Goal: Use online tool/utility: Utilize a website feature to perform a specific function

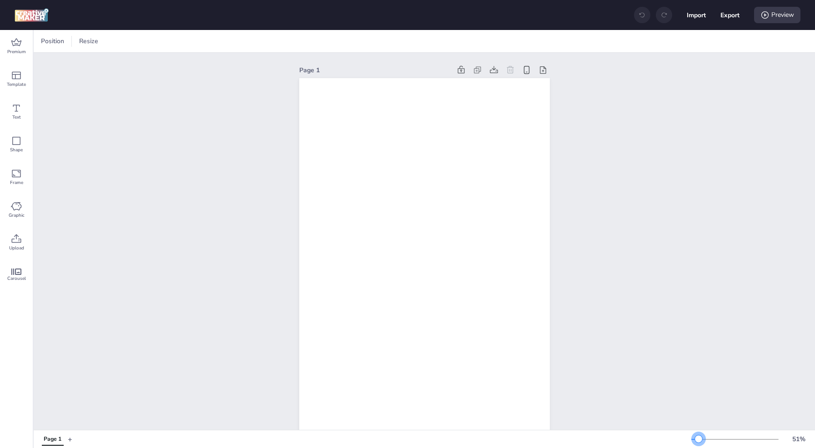
drag, startPoint x: 709, startPoint y: 440, endPoint x: 698, endPoint y: 441, distance: 10.5
click at [698, 441] on div at bounding box center [698, 439] width 7 height 7
click at [11, 80] on icon at bounding box center [16, 75] width 11 height 11
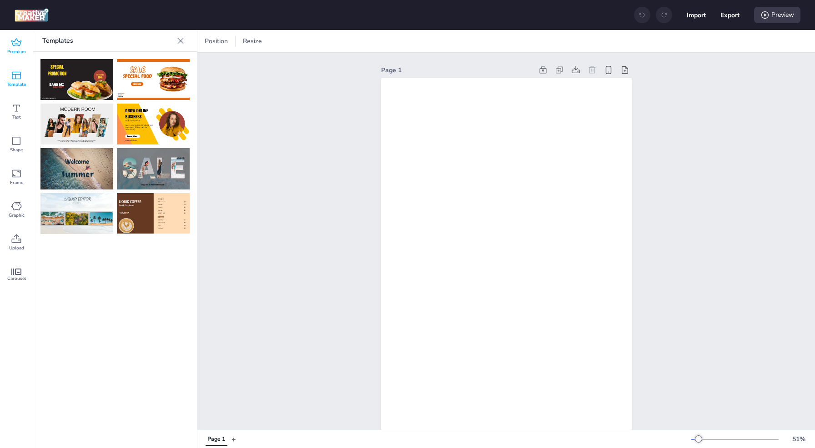
click at [18, 51] on span "Premium" at bounding box center [16, 51] width 19 height 7
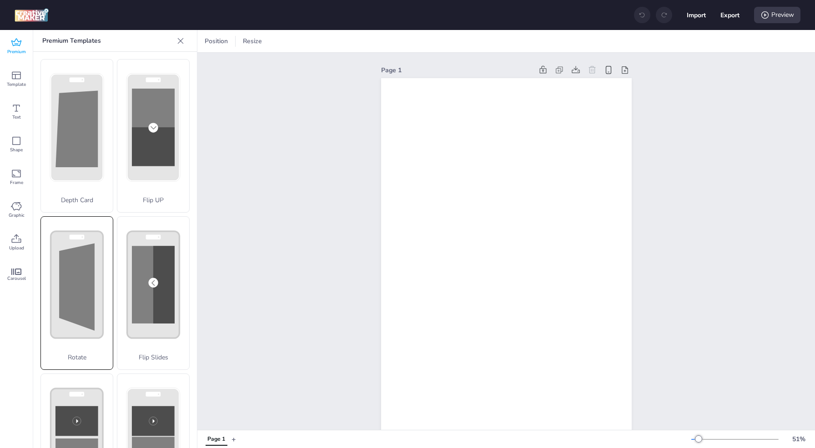
click at [80, 303] on polygon at bounding box center [76, 286] width 35 height 87
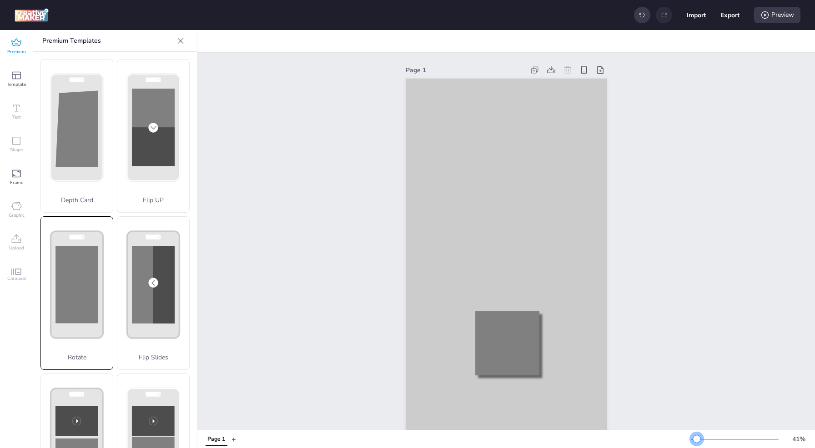
click at [697, 441] on div at bounding box center [696, 439] width 7 height 7
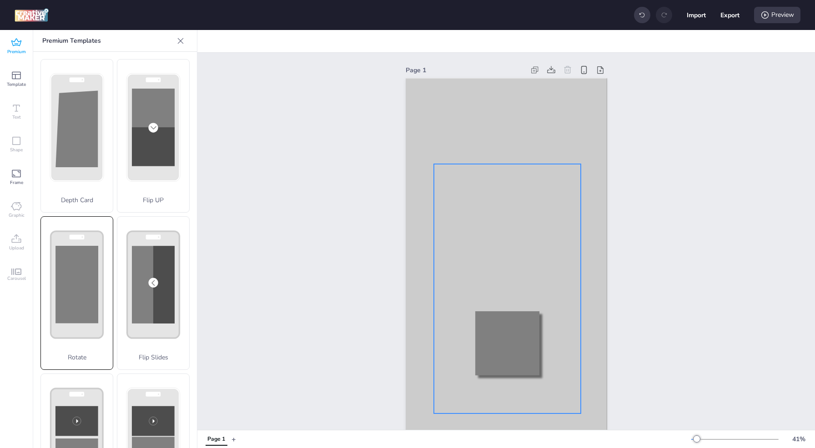
click at [509, 227] on div at bounding box center [507, 289] width 147 height 250
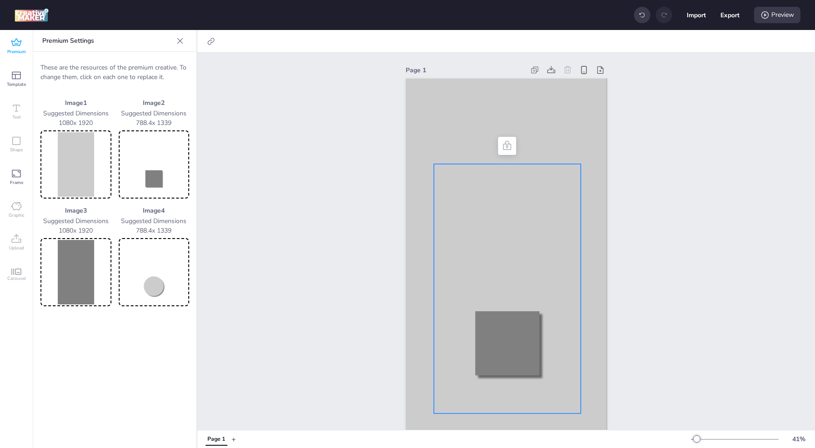
click at [77, 164] on img at bounding box center [75, 164] width 67 height 65
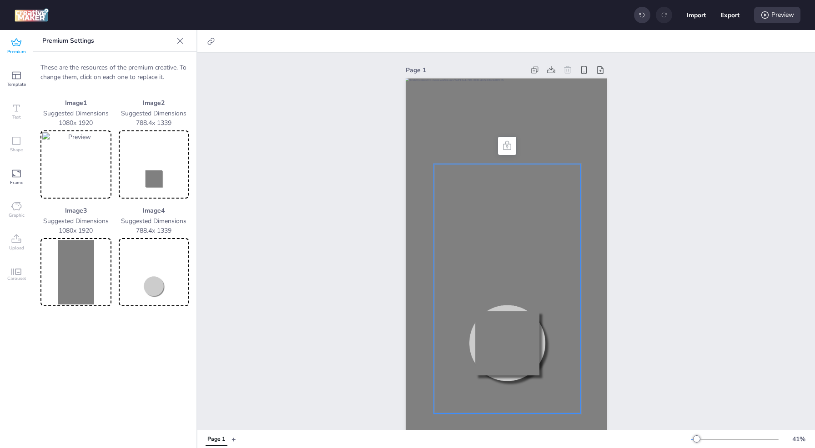
click at [80, 267] on img at bounding box center [75, 272] width 67 height 65
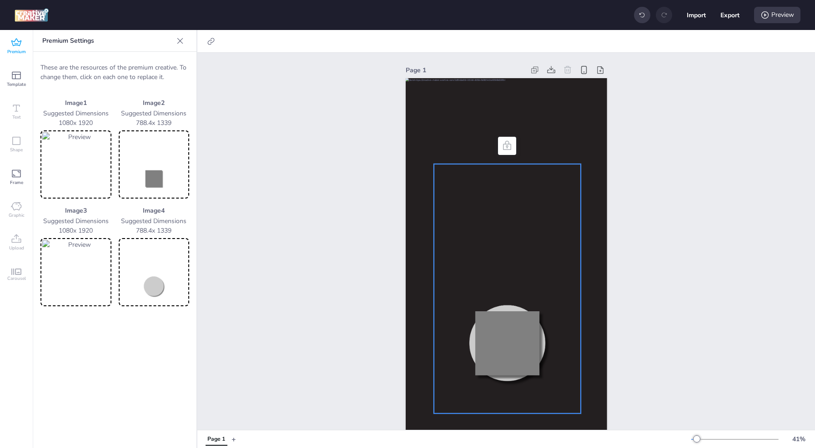
click at [154, 175] on img at bounding box center [153, 164] width 67 height 65
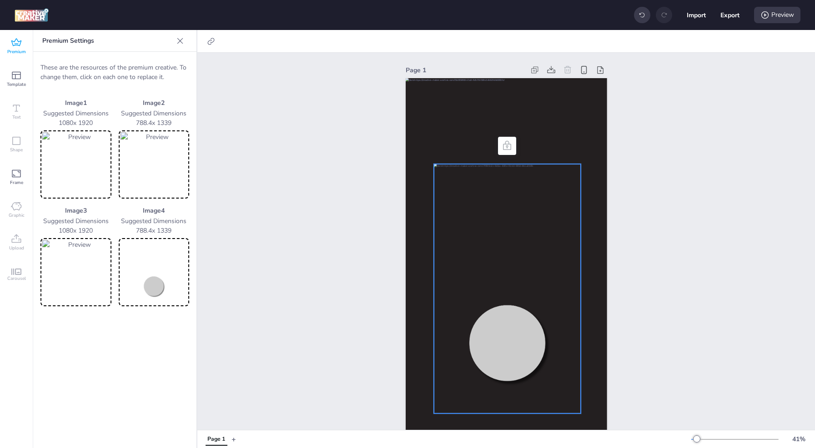
click at [14, 41] on icon at bounding box center [16, 42] width 10 height 8
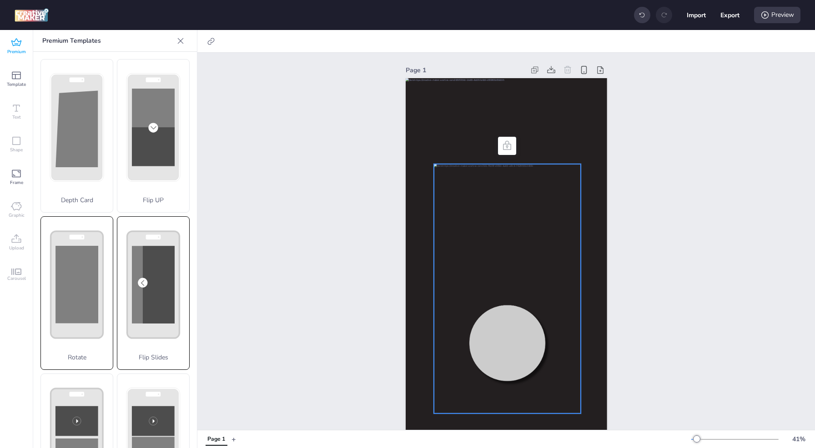
click at [0, 0] on rect at bounding box center [0, 0] width 0 height 0
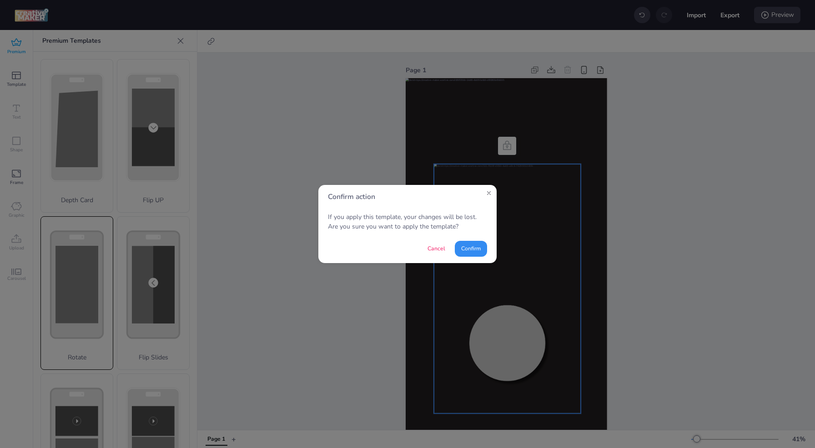
click at [480, 252] on button "Confirm" at bounding box center [471, 249] width 32 height 16
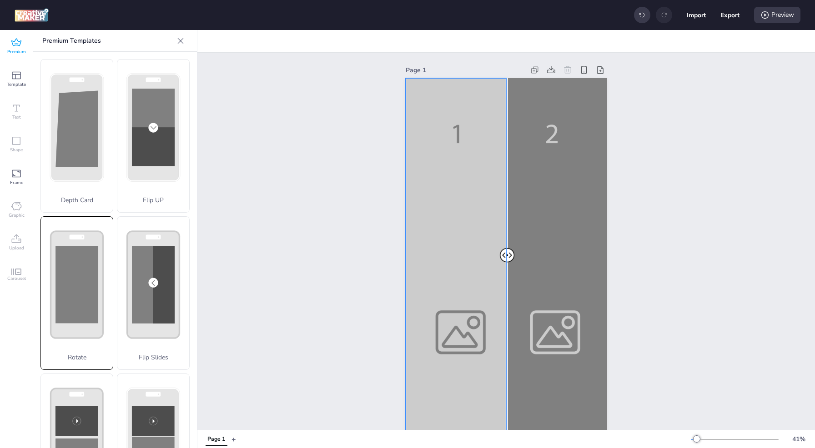
click at [478, 198] on div at bounding box center [506, 257] width 201 height 358
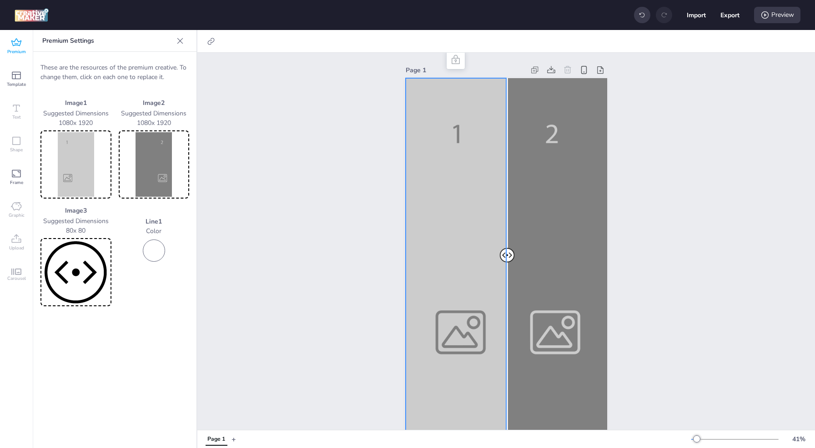
click at [81, 172] on img at bounding box center [75, 164] width 67 height 65
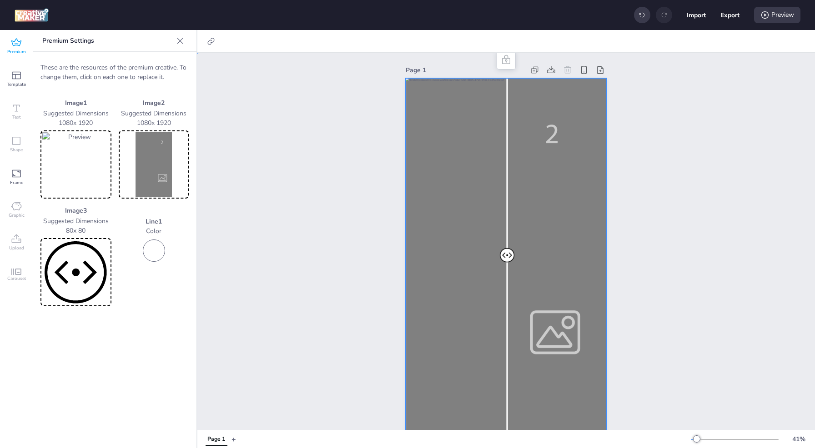
click at [556, 237] on div at bounding box center [506, 257] width 201 height 358
click at [162, 147] on img at bounding box center [153, 164] width 67 height 65
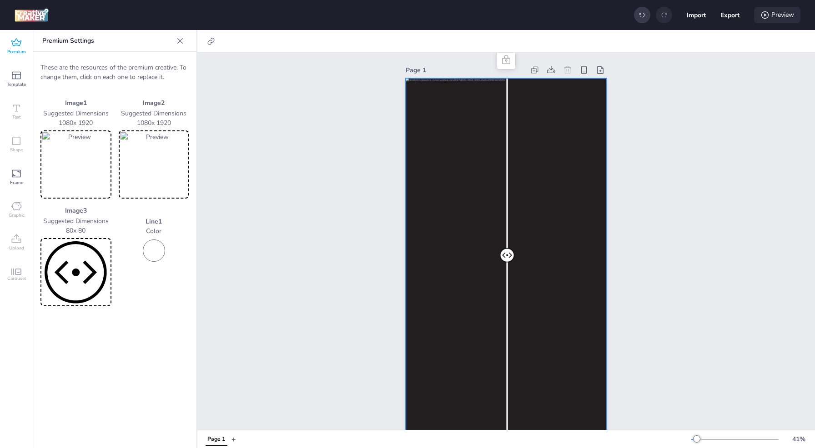
click at [779, 17] on div "Preview" at bounding box center [777, 15] width 46 height 16
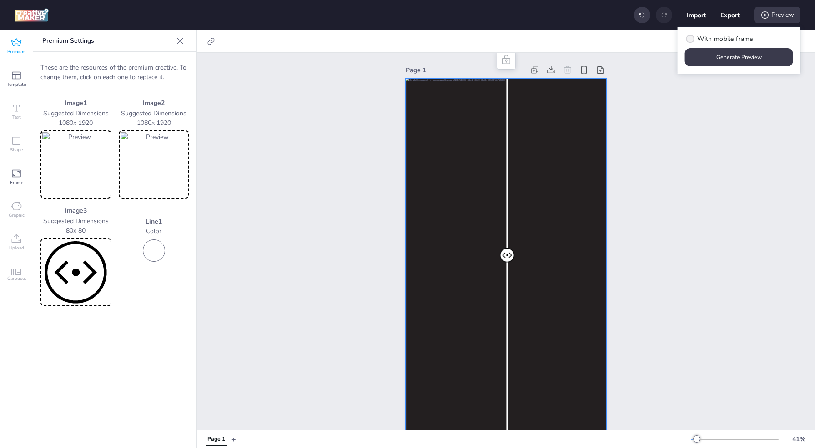
click at [746, 40] on span "With mobile frame" at bounding box center [724, 39] width 55 height 10
click at [692, 40] on input "With mobile frame" at bounding box center [689, 43] width 6 height 6
checkbox input "true"
click at [747, 56] on button "Generate Preview" at bounding box center [739, 57] width 108 height 18
click at [22, 50] on span "Premium" at bounding box center [16, 51] width 19 height 7
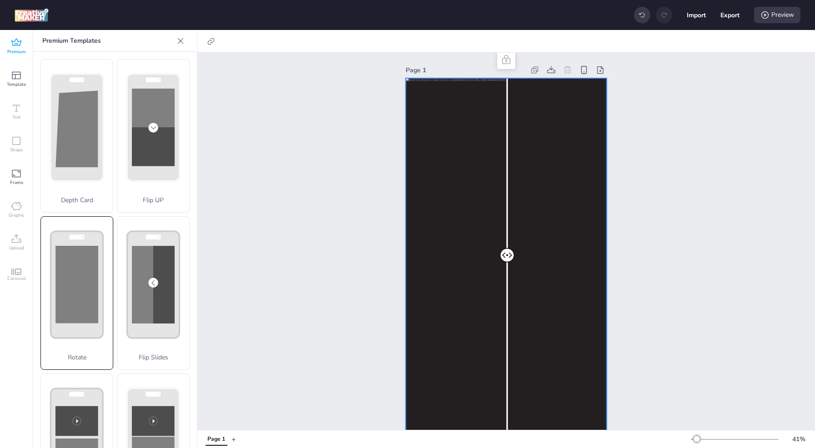
click at [17, 48] on span "Premium" at bounding box center [16, 51] width 19 height 7
click at [156, 160] on rect at bounding box center [153, 136] width 43 height 59
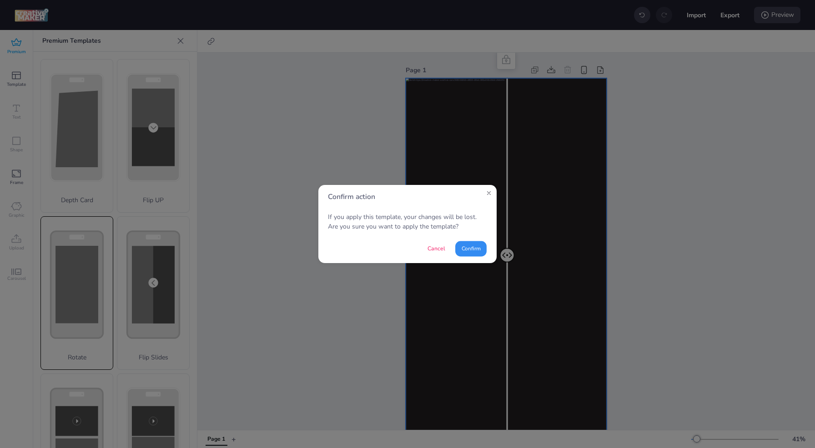
click at [469, 246] on button "Confirm" at bounding box center [470, 248] width 31 height 15
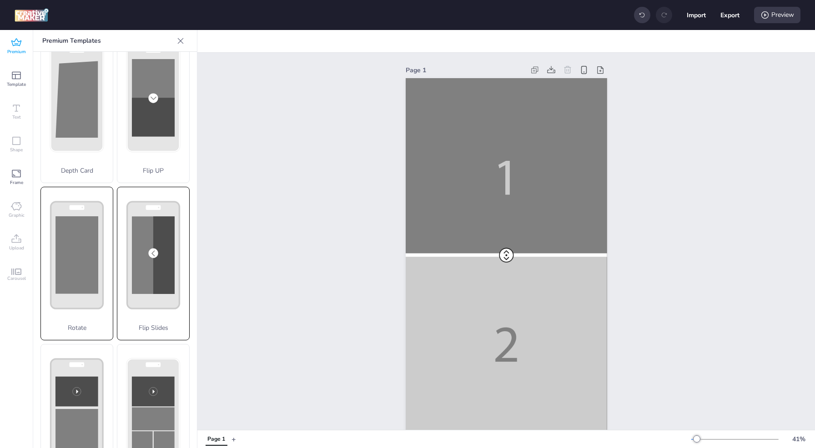
scroll to position [45, 0]
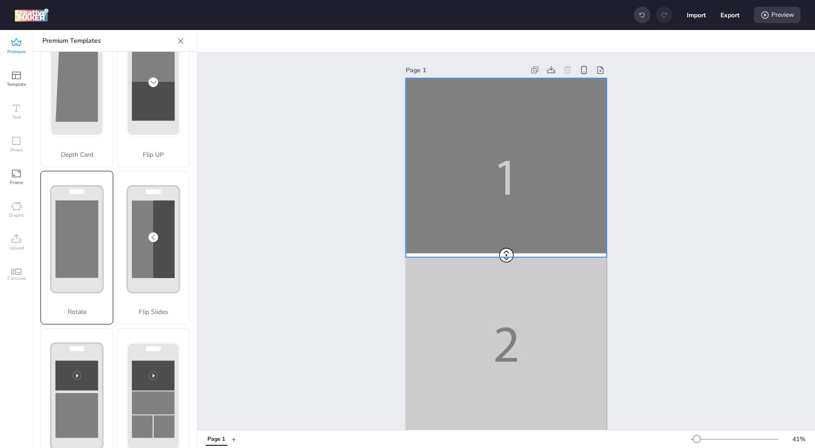
click at [456, 187] on div at bounding box center [506, 257] width 201 height 358
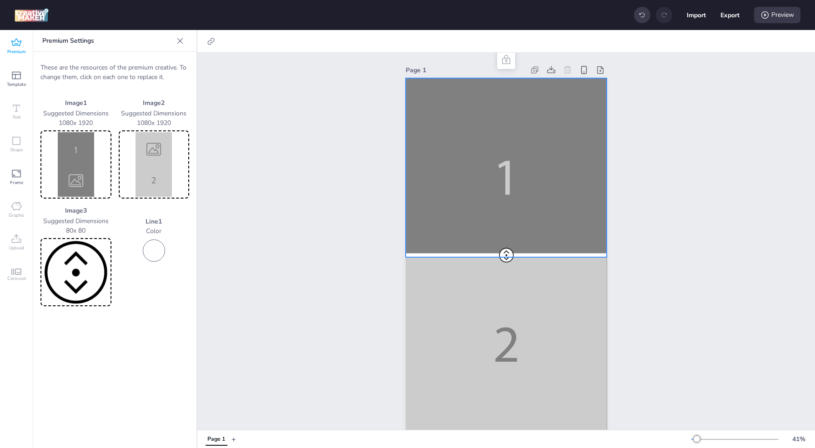
click at [78, 163] on img at bounding box center [75, 164] width 67 height 65
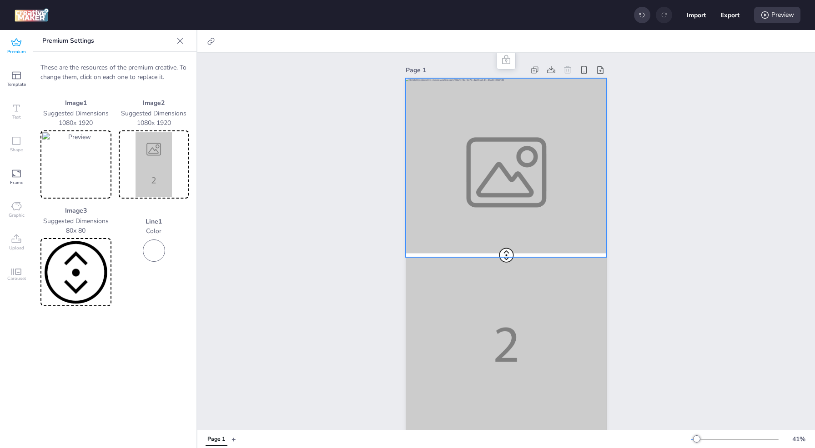
click at [149, 171] on img at bounding box center [153, 164] width 67 height 65
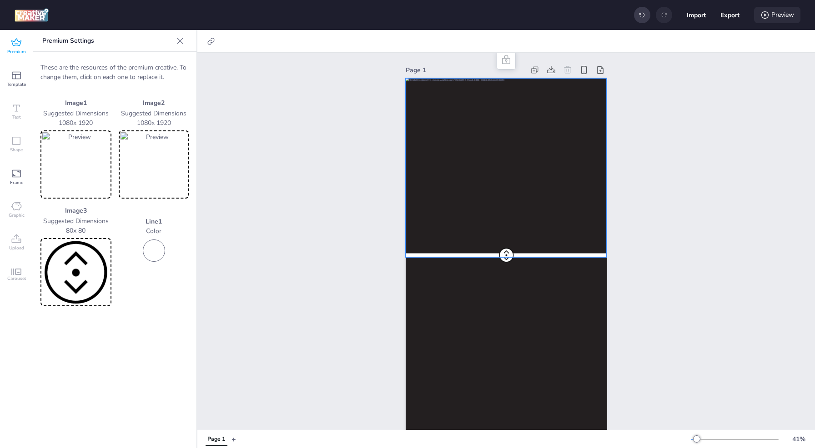
click at [778, 17] on div "Preview" at bounding box center [777, 15] width 46 height 16
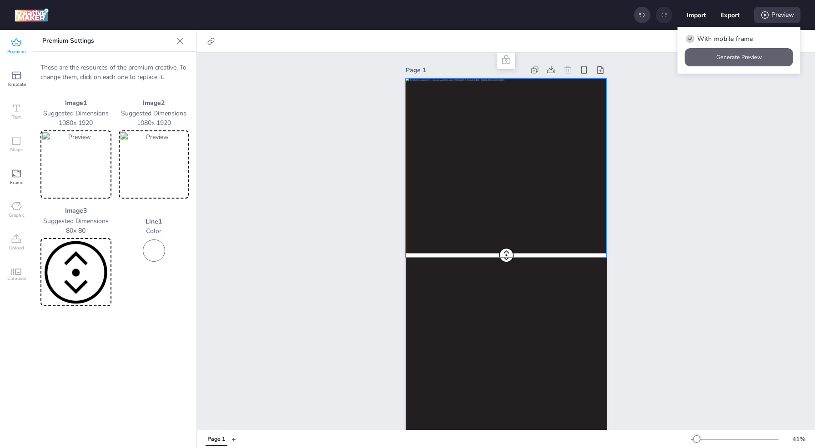
click at [747, 60] on button "Generate Preview" at bounding box center [739, 57] width 108 height 18
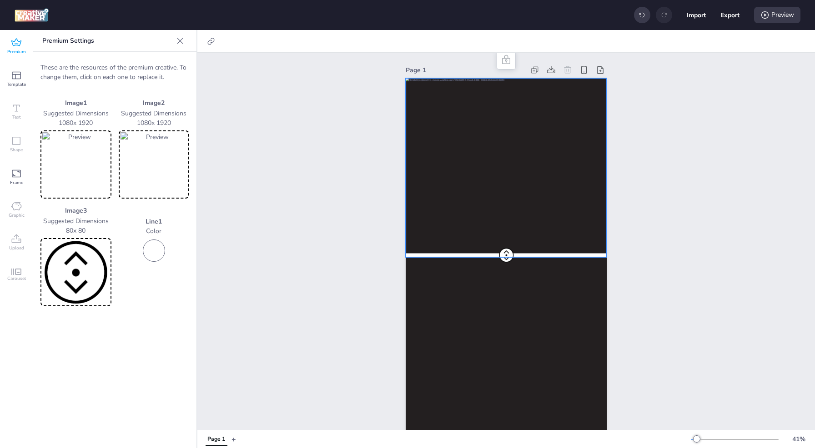
drag, startPoint x: 14, startPoint y: 44, endPoint x: 22, endPoint y: 57, distance: 15.5
click at [15, 45] on icon at bounding box center [16, 42] width 11 height 11
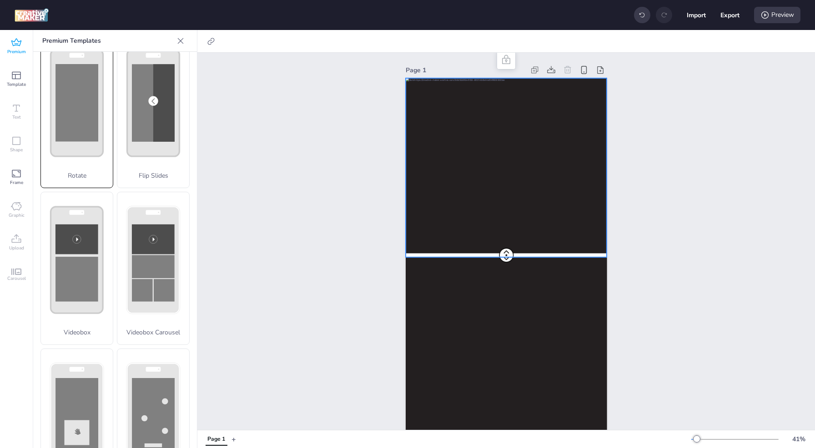
scroll to position [218, 0]
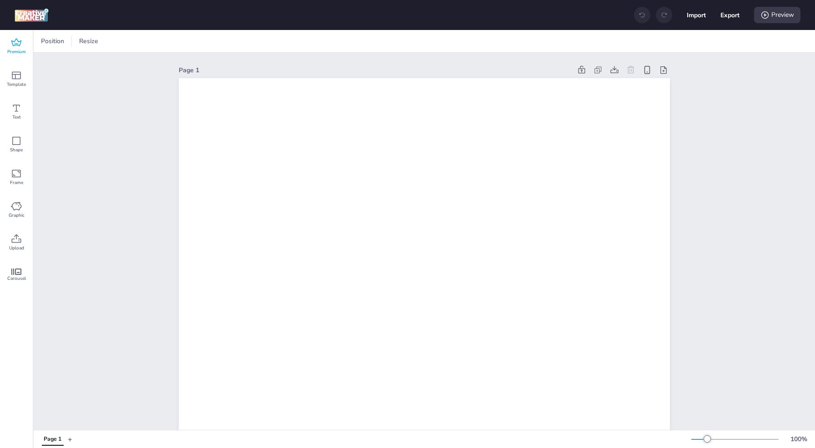
click at [11, 41] on icon at bounding box center [16, 42] width 10 height 8
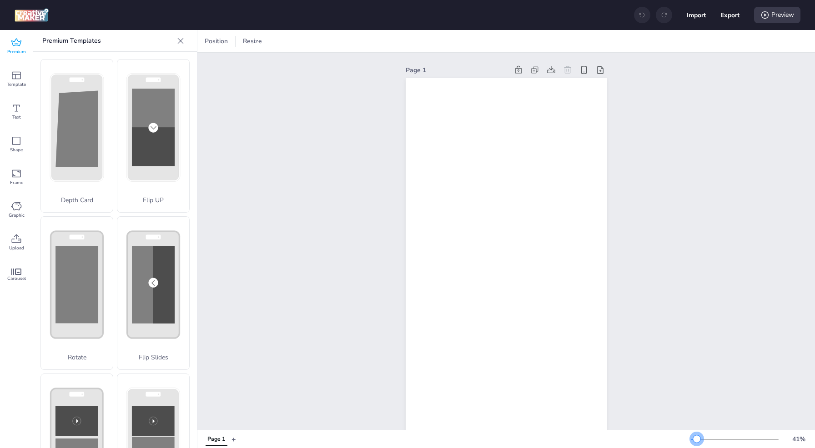
drag, startPoint x: 706, startPoint y: 439, endPoint x: 697, endPoint y: 437, distance: 9.4
click at [697, 437] on div at bounding box center [696, 439] width 7 height 7
click at [23, 275] on span "Carousel" at bounding box center [16, 278] width 19 height 7
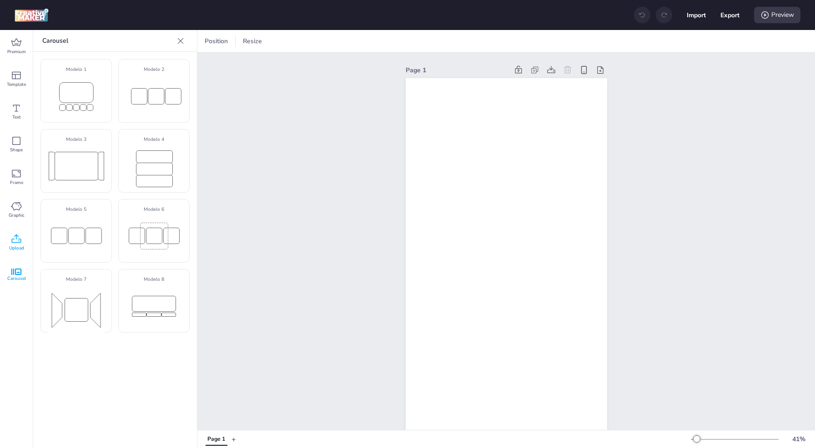
click at [18, 242] on icon at bounding box center [17, 238] width 10 height 9
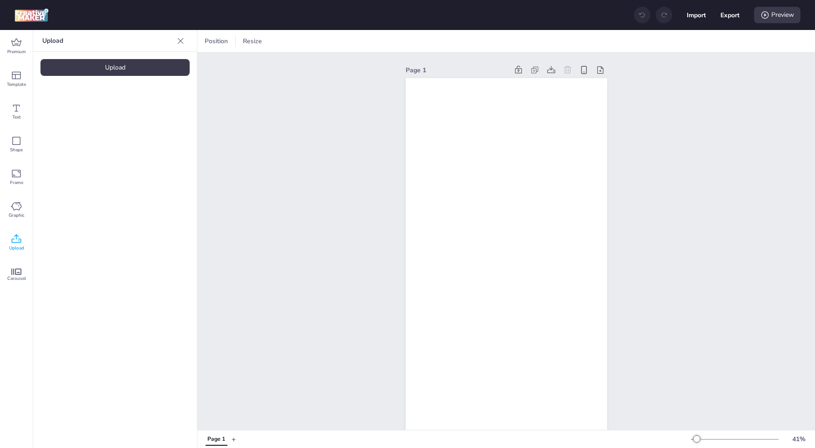
click at [102, 73] on div "Upload" at bounding box center [114, 67] width 149 height 17
click at [17, 48] on span "Premium" at bounding box center [16, 51] width 19 height 7
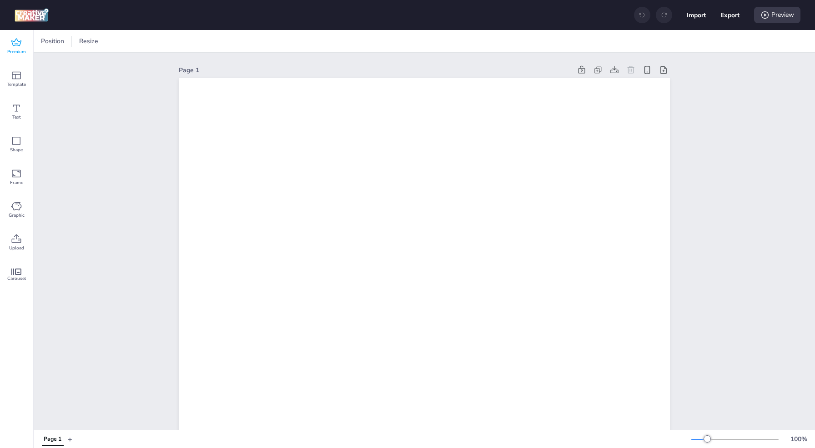
click at [25, 47] on div "Premium" at bounding box center [16, 46] width 33 height 33
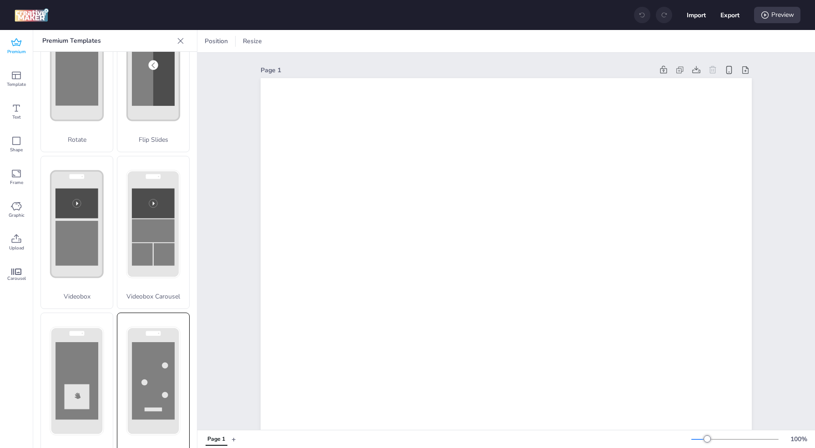
scroll to position [211, 0]
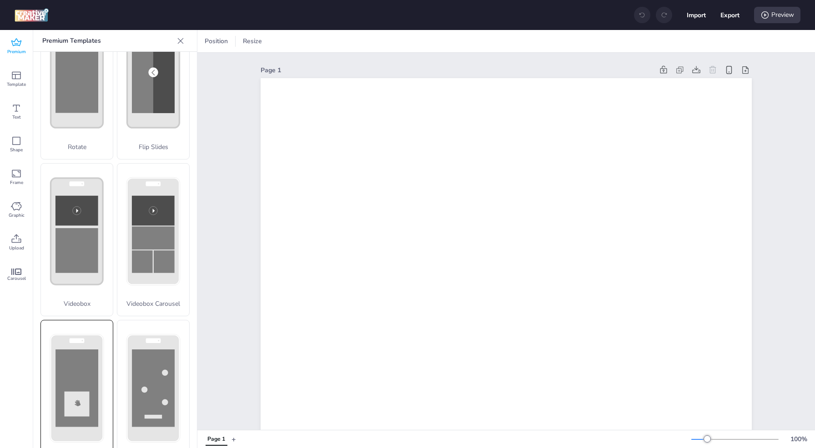
click at [77, 348] on div "Scratch" at bounding box center [76, 397] width 73 height 154
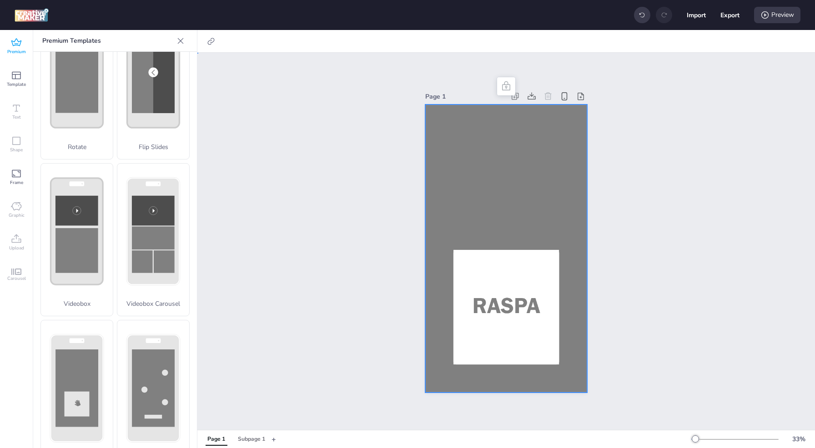
click at [517, 191] on div at bounding box center [506, 249] width 162 height 288
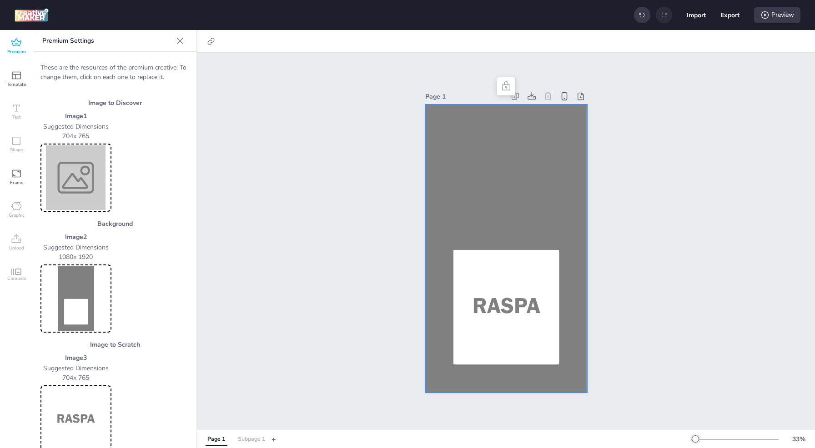
click at [254, 437] on div "Subpage 1" at bounding box center [251, 440] width 27 height 8
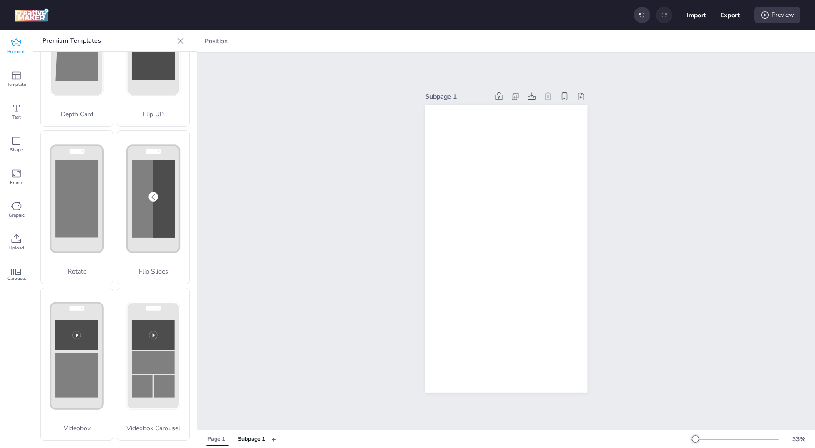
scroll to position [67, 0]
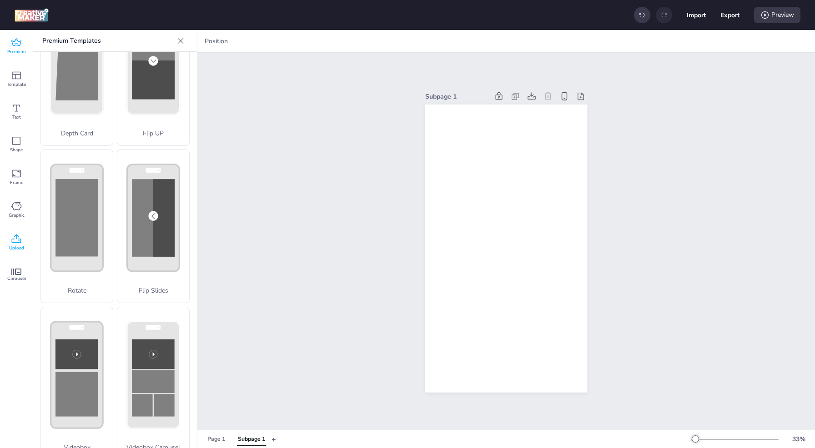
click at [18, 252] on div "Upload" at bounding box center [16, 242] width 33 height 33
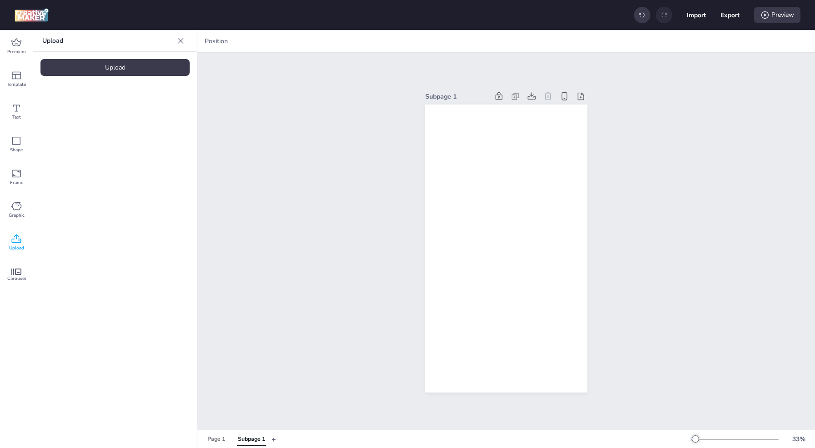
click at [103, 64] on div "Upload" at bounding box center [114, 67] width 149 height 17
click at [67, 122] on img at bounding box center [76, 127] width 55 height 10
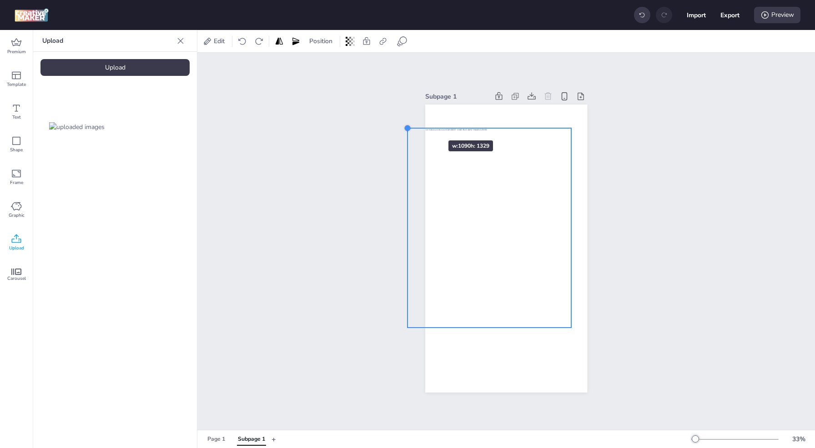
drag, startPoint x: 436, startPoint y: 166, endPoint x: 421, endPoint y: 125, distance: 43.7
click at [425, 125] on div at bounding box center [506, 249] width 162 height 288
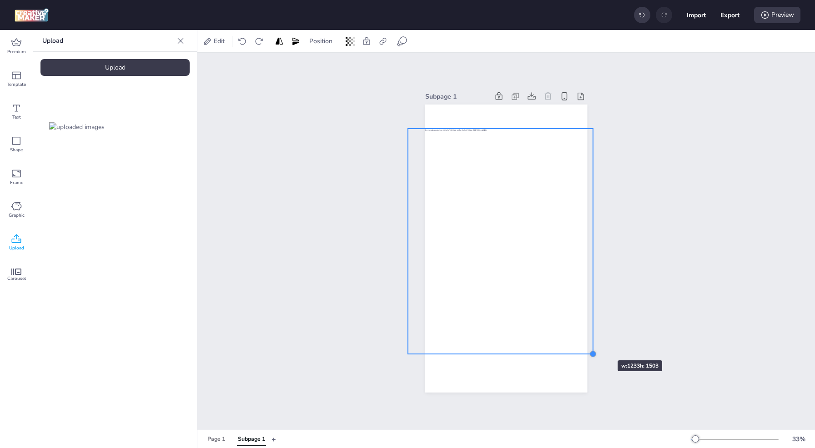
drag, startPoint x: 568, startPoint y: 322, endPoint x: 592, endPoint y: 345, distance: 33.4
click at [592, 345] on div "Subpage 1" at bounding box center [506, 241] width 213 height 325
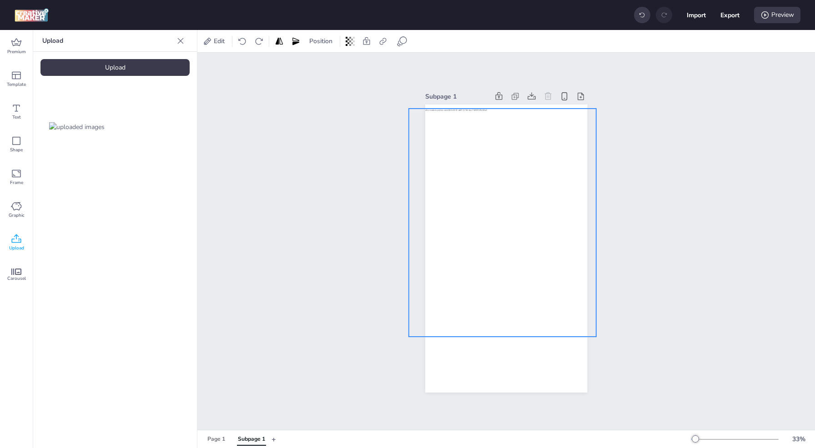
drag, startPoint x: 478, startPoint y: 271, endPoint x: 479, endPoint y: 251, distance: 20.0
click at [479, 251] on div at bounding box center [502, 223] width 187 height 228
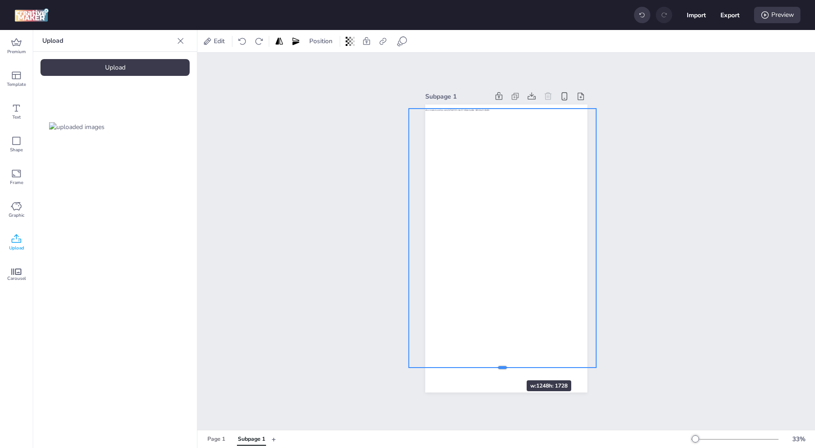
drag, startPoint x: 495, startPoint y: 333, endPoint x: 499, endPoint y: 364, distance: 31.1
click at [499, 368] on div at bounding box center [502, 371] width 187 height 7
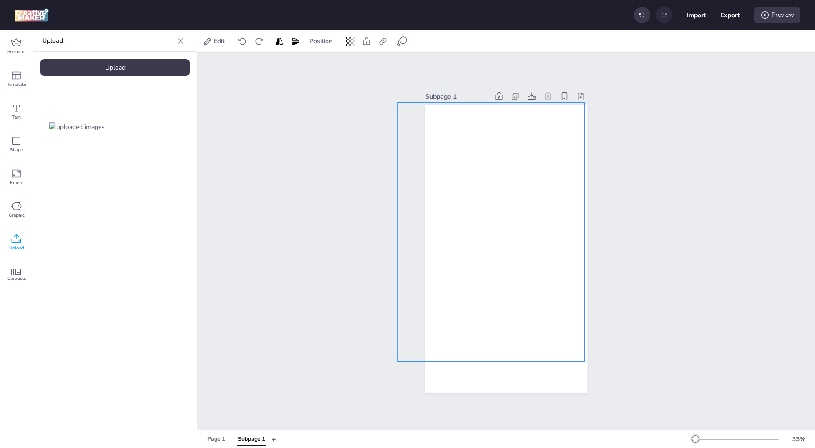
drag, startPoint x: 513, startPoint y: 301, endPoint x: 502, endPoint y: 295, distance: 12.8
click at [502, 295] on div at bounding box center [509, 232] width 225 height 259
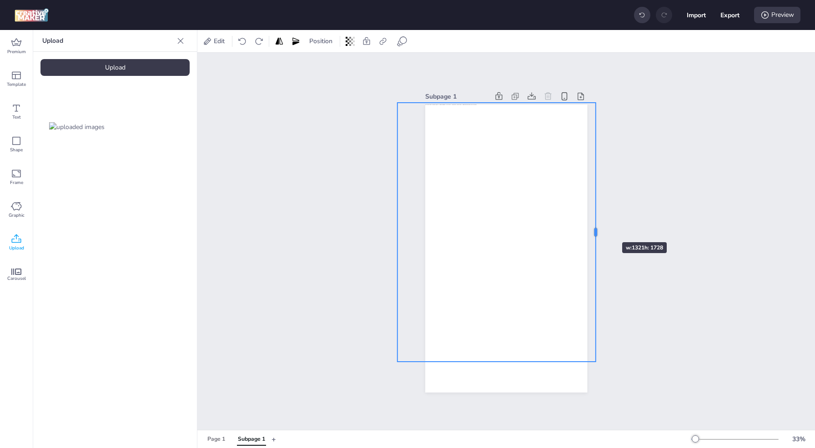
drag, startPoint x: 584, startPoint y: 226, endPoint x: 597, endPoint y: 228, distance: 12.9
click at [597, 228] on div at bounding box center [599, 232] width 7 height 259
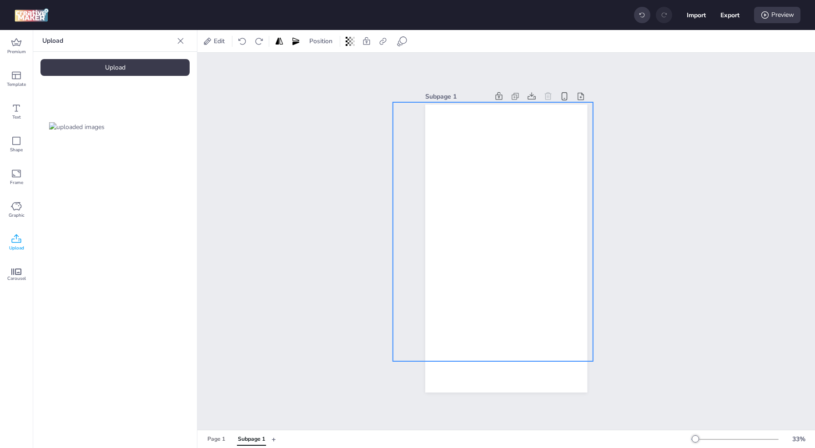
drag, startPoint x: 558, startPoint y: 230, endPoint x: 554, endPoint y: 230, distance: 4.6
click at [554, 230] on div at bounding box center [505, 231] width 225 height 259
click at [132, 73] on div "Upload" at bounding box center [114, 67] width 149 height 17
click at [164, 126] on img at bounding box center [152, 127] width 55 height 10
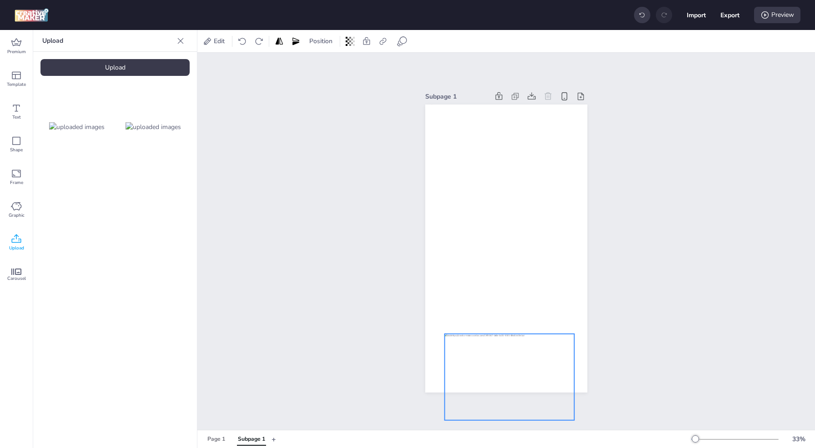
drag, startPoint x: 515, startPoint y: 244, endPoint x: 518, endPoint y: 373, distance: 128.7
click at [518, 373] on div at bounding box center [509, 377] width 130 height 86
click at [326, 275] on div "Subpage 1" at bounding box center [505, 241] width 617 height 377
click at [210, 439] on div "Page 1" at bounding box center [216, 440] width 18 height 8
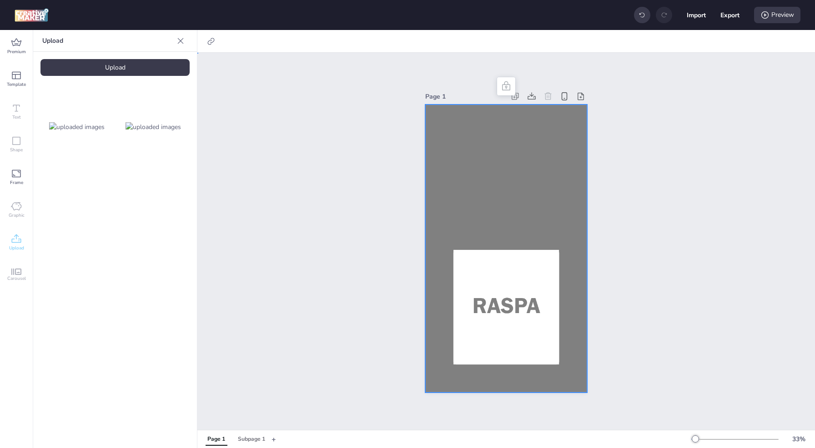
click at [526, 216] on div at bounding box center [506, 249] width 162 height 288
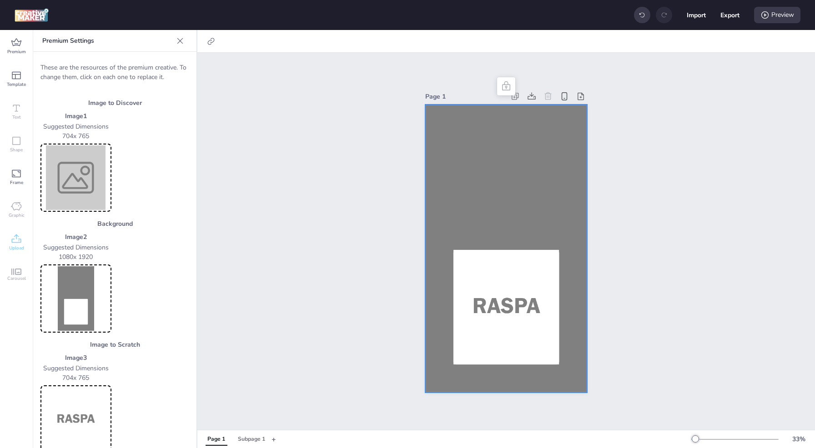
click at [75, 276] on img at bounding box center [75, 298] width 67 height 65
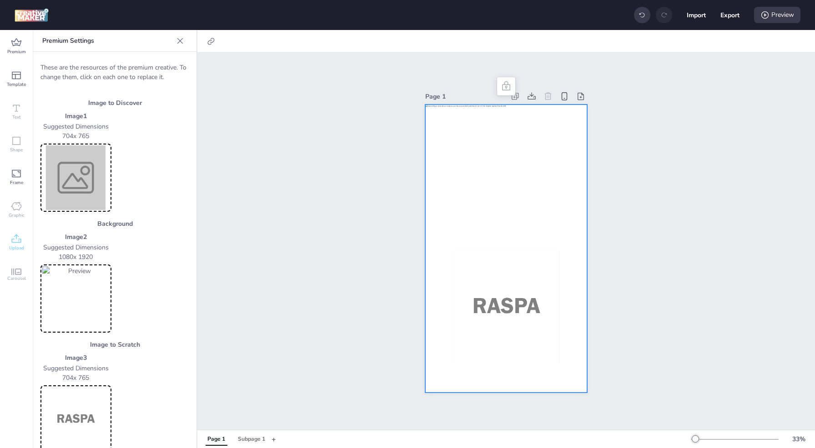
scroll to position [16, 0]
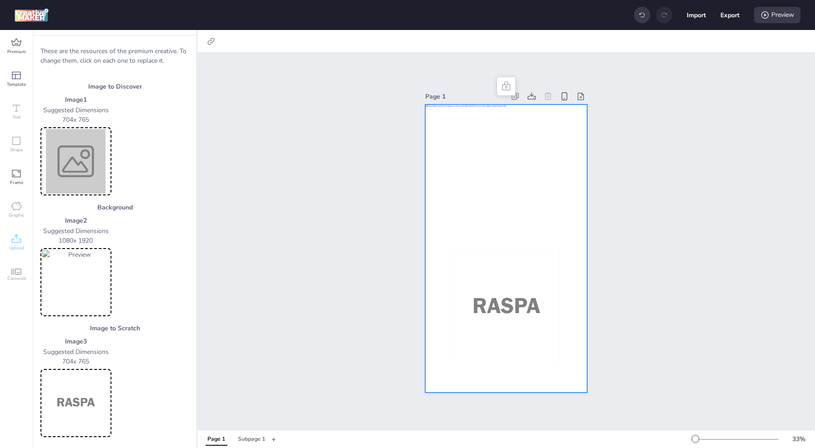
click at [66, 181] on img at bounding box center [75, 161] width 67 height 65
click at [764, 15] on icon at bounding box center [764, 14] width 7 height 7
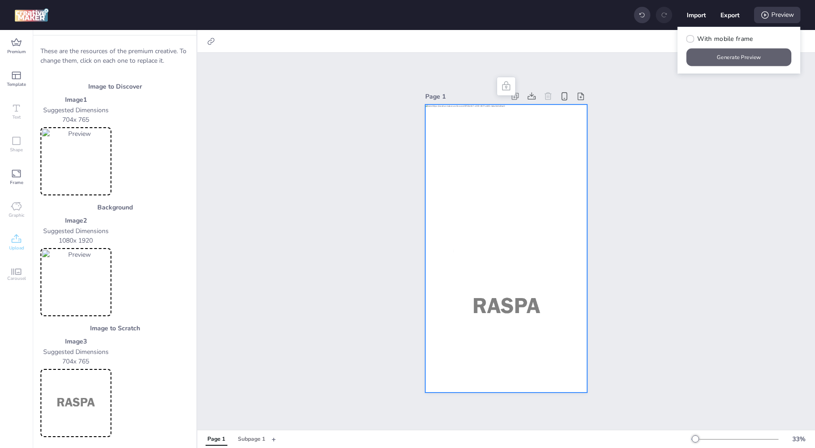
click at [740, 51] on button "Generate Preview" at bounding box center [739, 58] width 105 height 18
click at [13, 48] on span "Premium" at bounding box center [16, 51] width 19 height 7
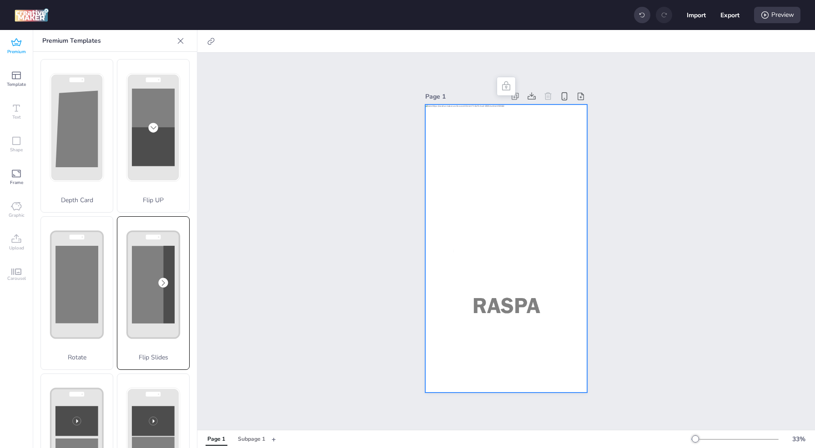
click at [140, 282] on rect at bounding box center [153, 285] width 43 height 78
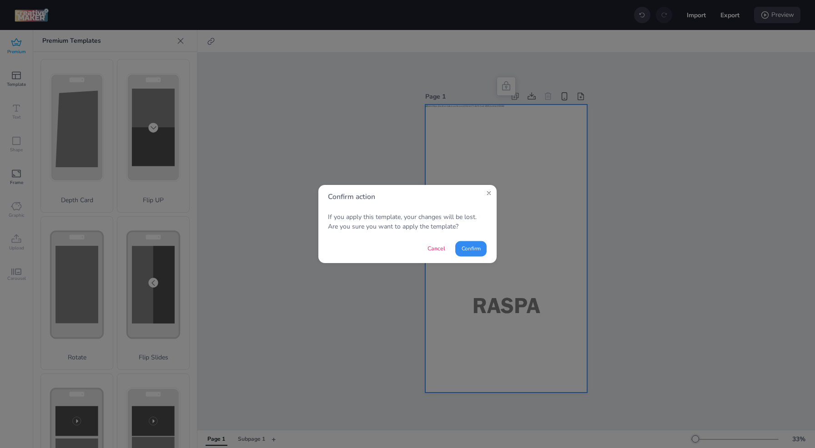
click at [473, 249] on button "Confirm" at bounding box center [470, 248] width 31 height 15
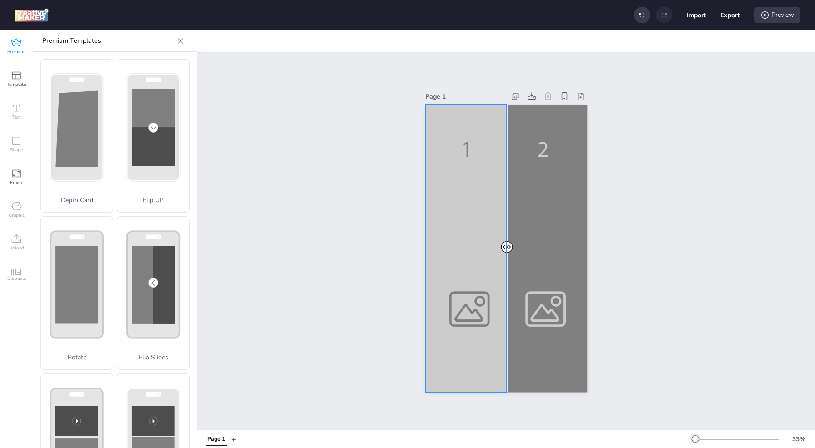
click at [440, 301] on div at bounding box center [506, 249] width 162 height 288
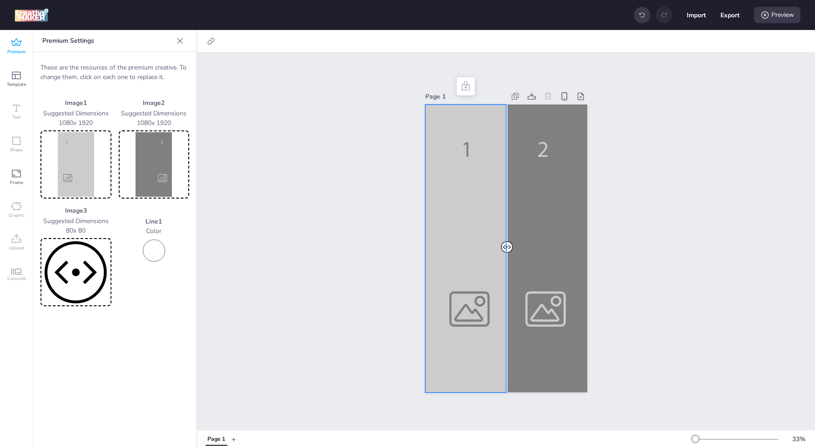
click at [91, 169] on img at bounding box center [75, 164] width 67 height 65
click at [85, 189] on img at bounding box center [75, 164] width 67 height 65
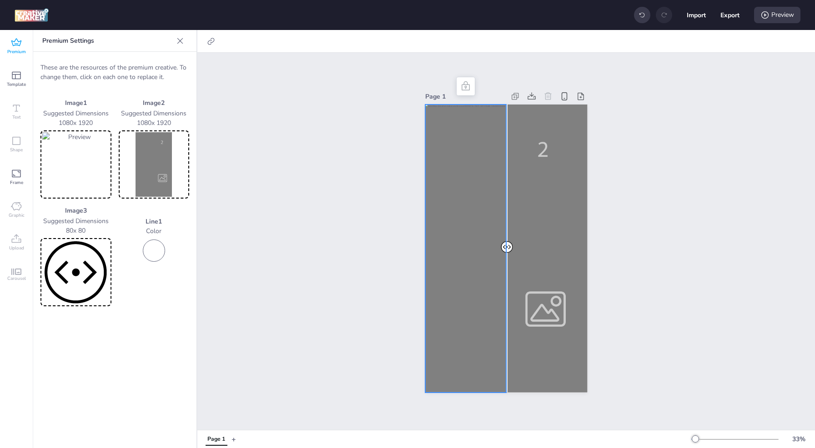
click at [142, 164] on img at bounding box center [153, 164] width 67 height 65
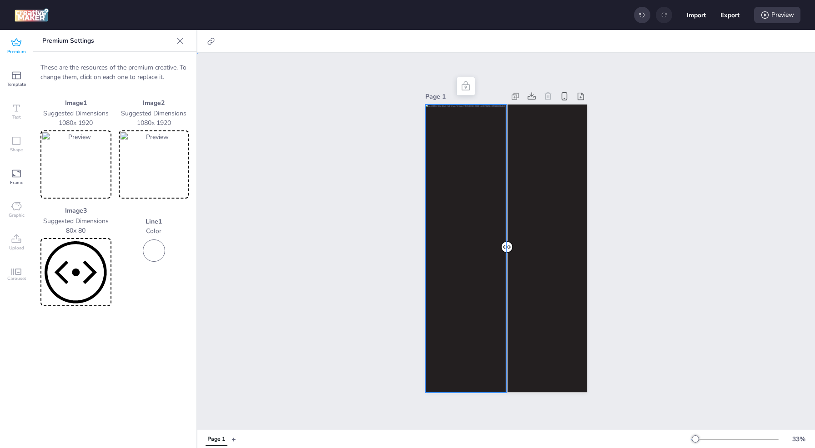
click at [339, 188] on div "Page 1" at bounding box center [505, 241] width 617 height 377
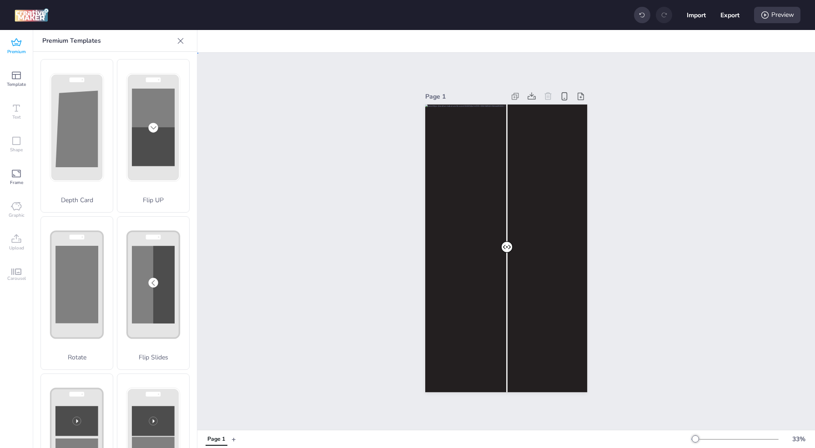
click at [657, 279] on div "Page 1" at bounding box center [505, 241] width 617 height 377
click at [783, 16] on div "Preview" at bounding box center [777, 15] width 46 height 16
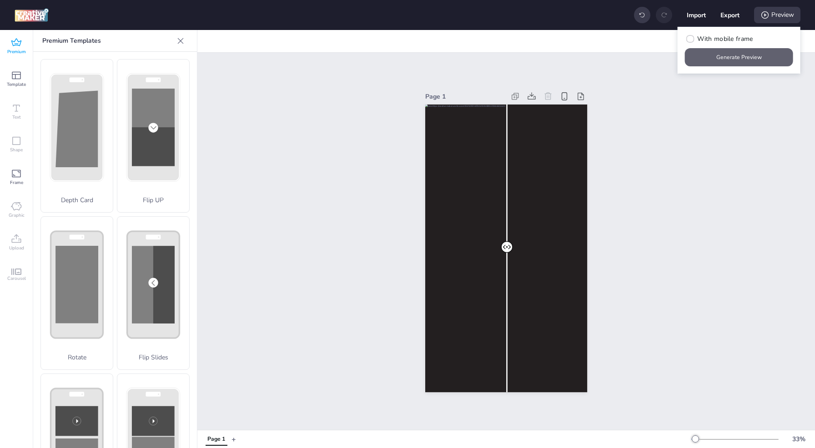
click at [725, 60] on div "With mobile frame Generate Preview" at bounding box center [738, 50] width 123 height 47
click at [694, 42] on label "With mobile frame" at bounding box center [719, 39] width 75 height 16
click at [692, 42] on input "With mobile frame" at bounding box center [689, 43] width 6 height 6
checkbox input "true"
click at [707, 56] on button "Generate Preview" at bounding box center [739, 58] width 105 height 18
